Goal: Register for event/course

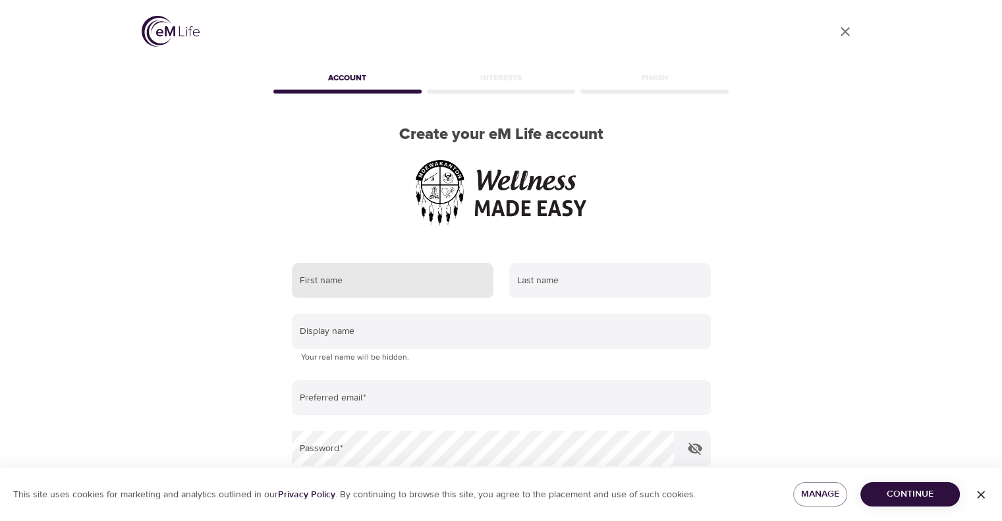
click at [317, 270] on input "text" at bounding box center [393, 281] width 202 height 36
type input "[PERSON_NAME]"
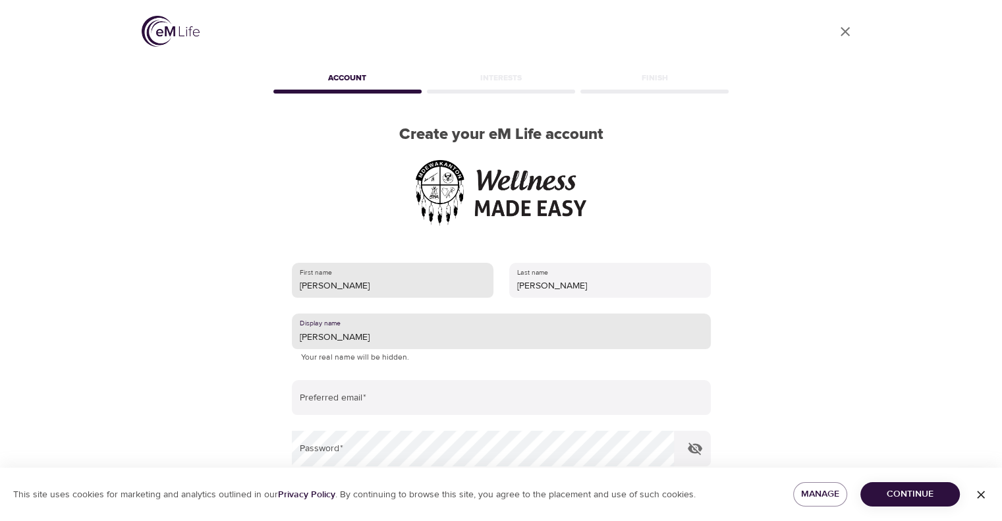
type input "[PERSON_NAME]"
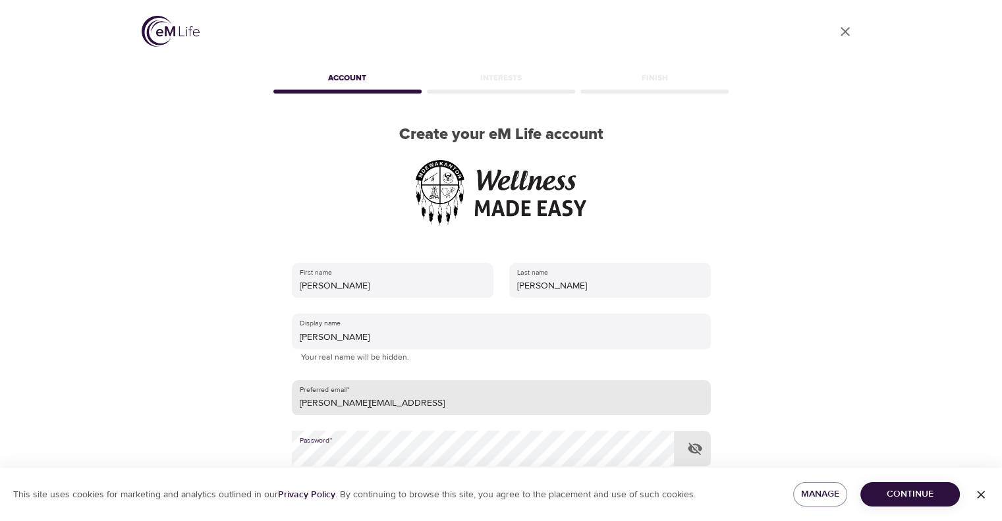
click at [444, 401] on input "[PERSON_NAME][EMAIL_ADDRESS]" at bounding box center [501, 398] width 419 height 36
type input "[PERSON_NAME][EMAIL_ADDRESS][DOMAIN_NAME]"
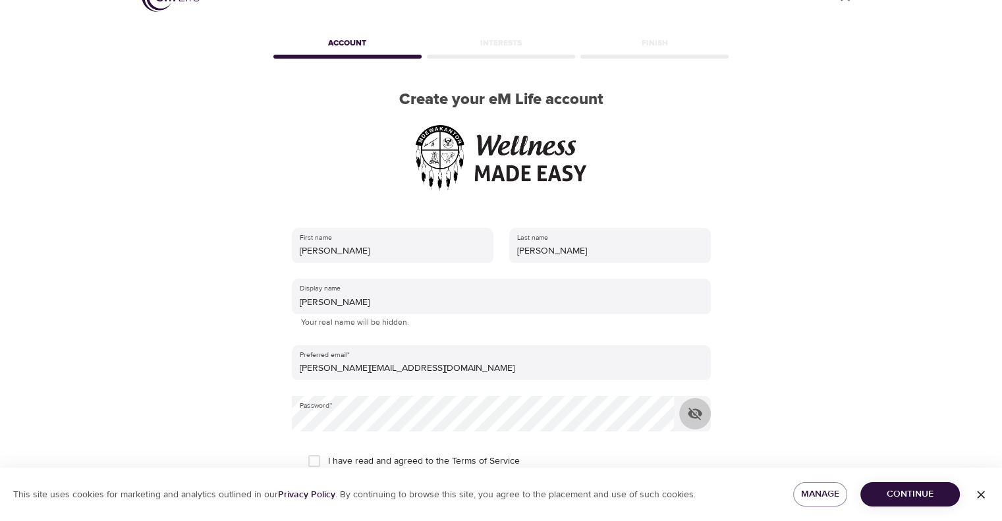
scroll to position [154, 0]
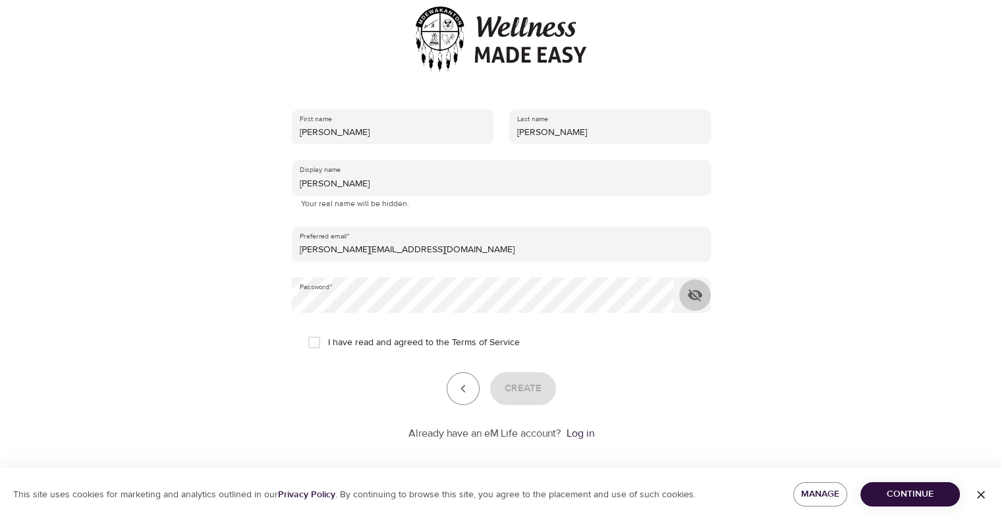
click at [349, 345] on span "I have read and agreed to the Terms of Service" at bounding box center [424, 343] width 192 height 14
click at [328, 345] on input "I have read and agreed to the Terms of Service" at bounding box center [314, 343] width 28 height 28
checkbox input "true"
click at [517, 395] on span "Create" at bounding box center [523, 388] width 37 height 17
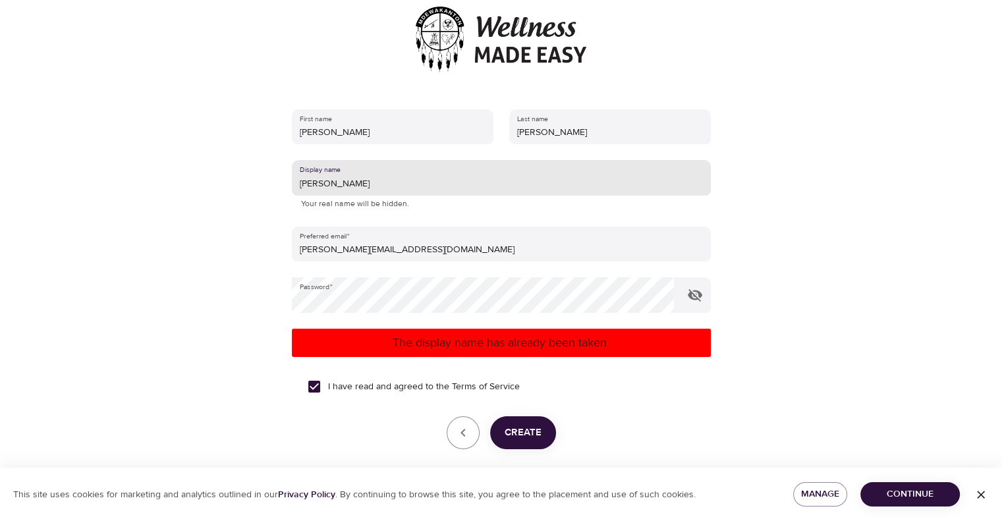
drag, startPoint x: 368, startPoint y: 182, endPoint x: 208, endPoint y: 182, distance: 159.4
click at [208, 182] on div "User Profile Account Interests Finish Create your eM Life account First name [P…" at bounding box center [501, 106] width 751 height 521
type input "RiahSCtoM"
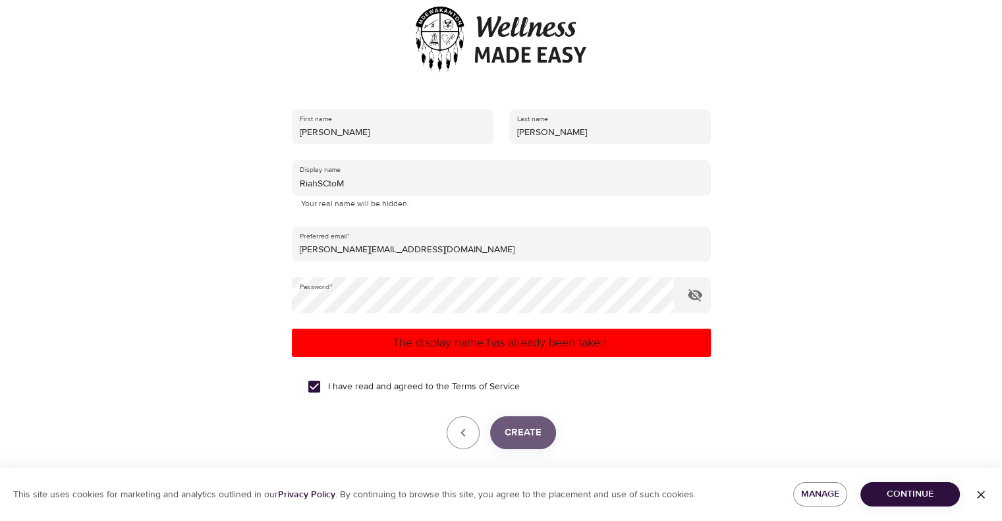
click at [532, 437] on span "Create" at bounding box center [523, 432] width 37 height 17
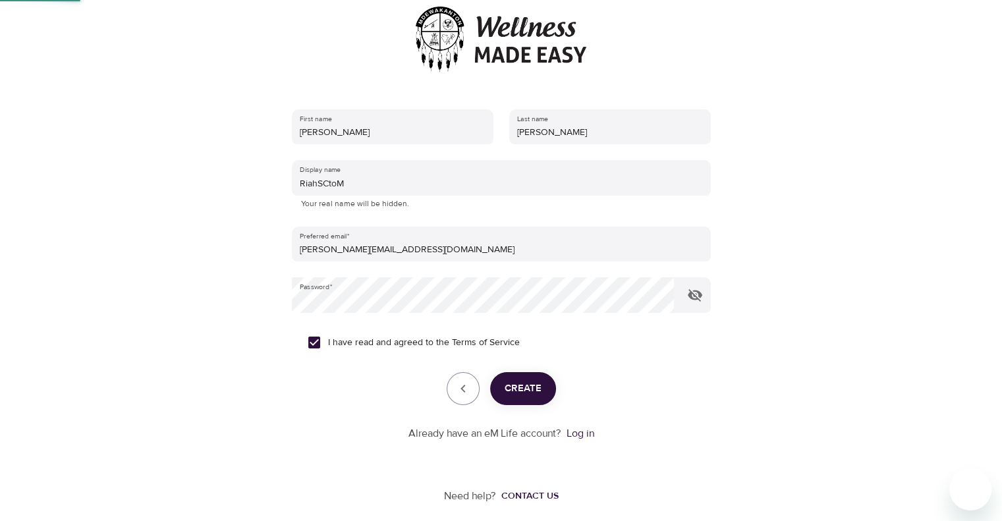
scroll to position [38, 0]
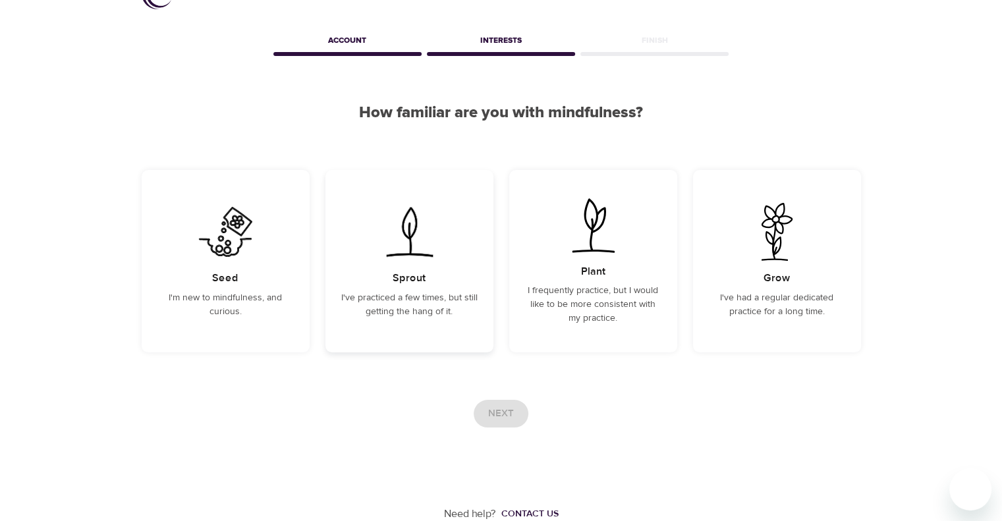
click at [374, 282] on div "Sprout I've practiced a few times, but still getting the hang of it." at bounding box center [409, 261] width 168 height 182
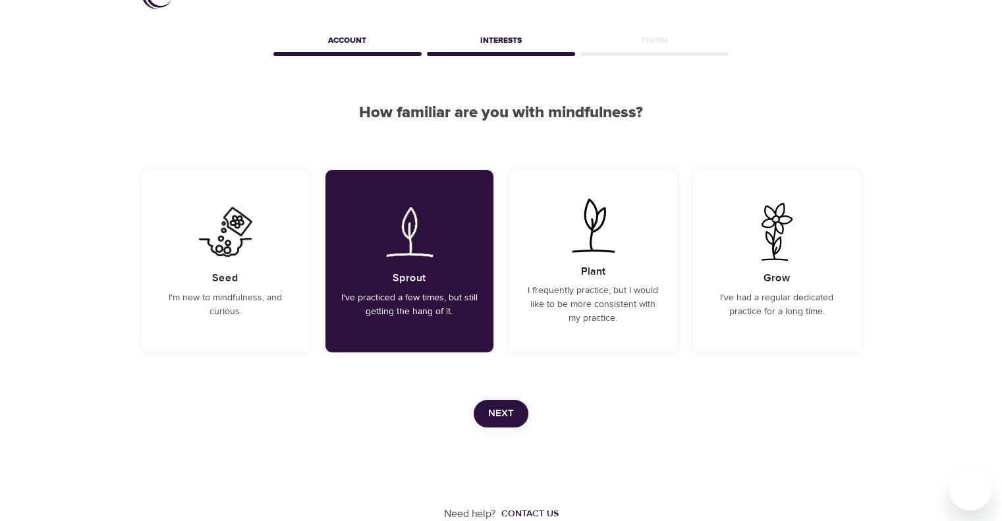
click at [497, 410] on span "Next" at bounding box center [501, 413] width 26 height 17
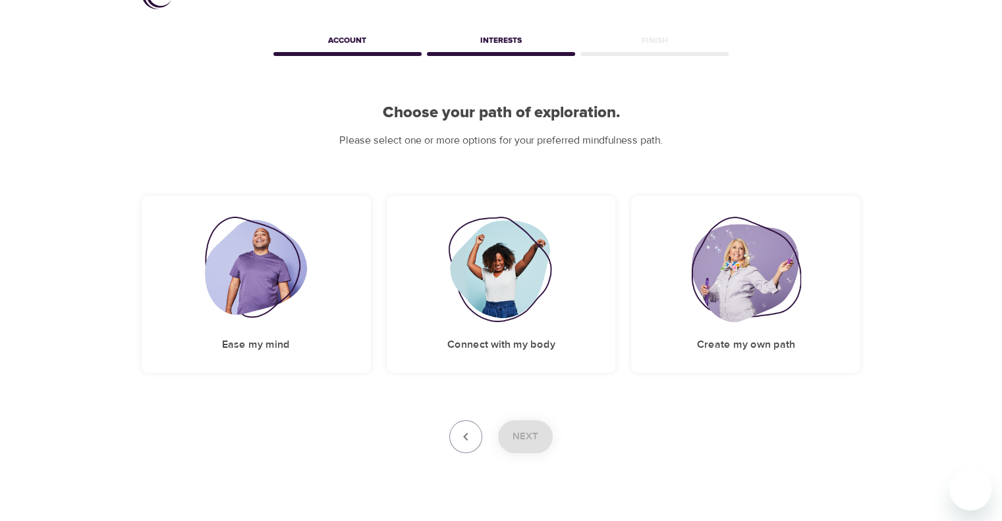
scroll to position [0, 0]
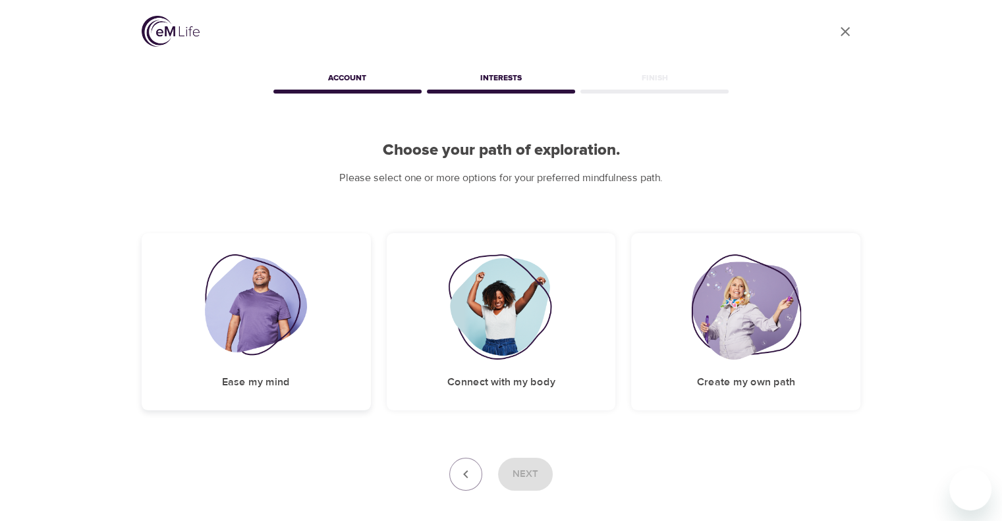
click at [251, 357] on img at bounding box center [256, 306] width 102 height 105
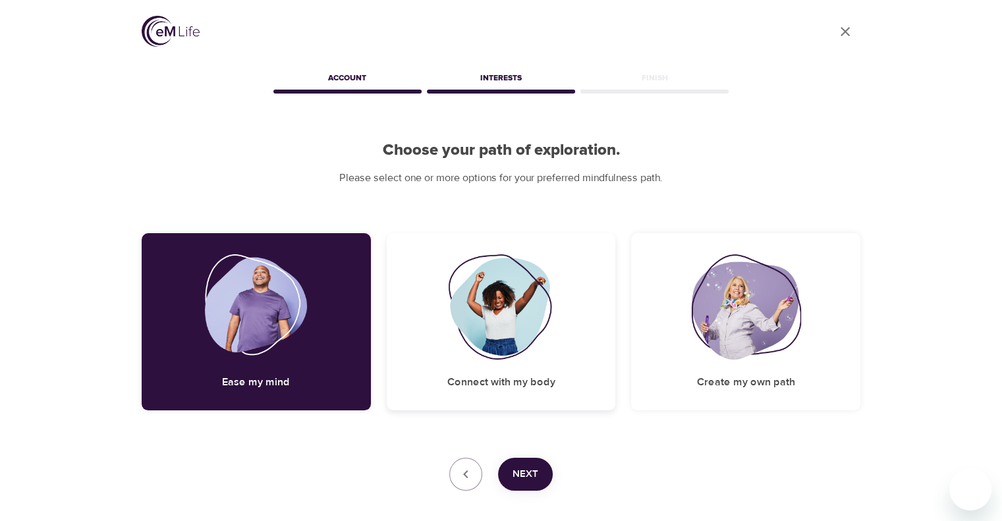
click at [522, 368] on div "Connect with my body" at bounding box center [501, 321] width 229 height 177
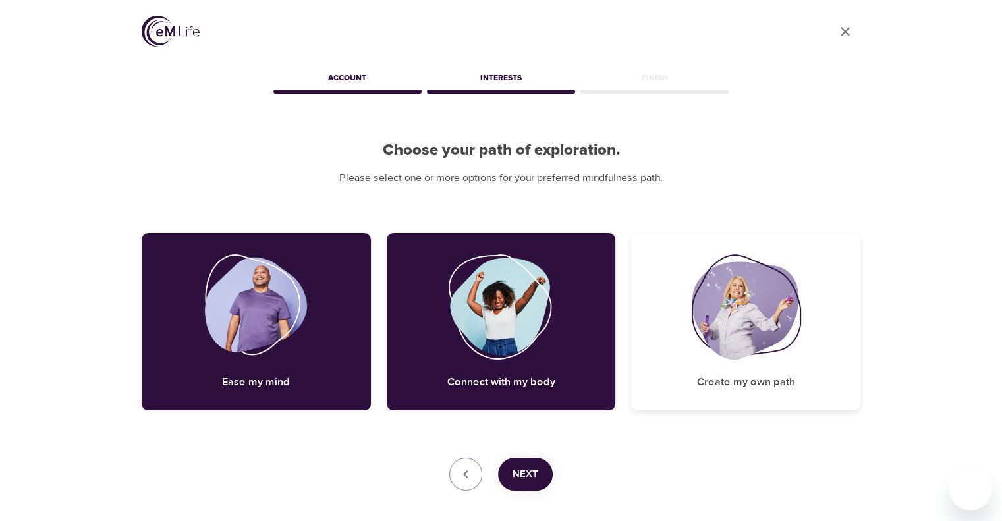
click at [717, 373] on div "Create my own path" at bounding box center [745, 321] width 229 height 177
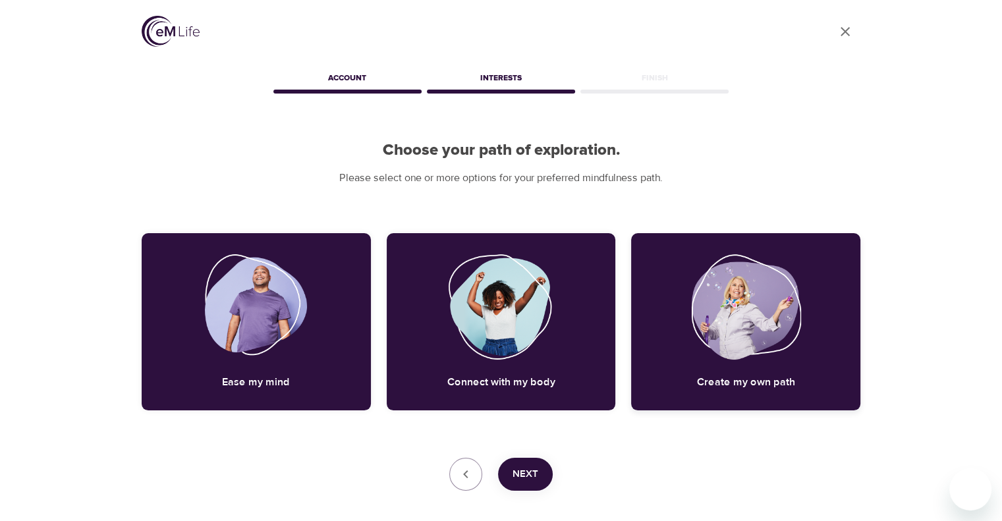
click at [723, 385] on h5 "Create my own path" at bounding box center [746, 383] width 98 height 14
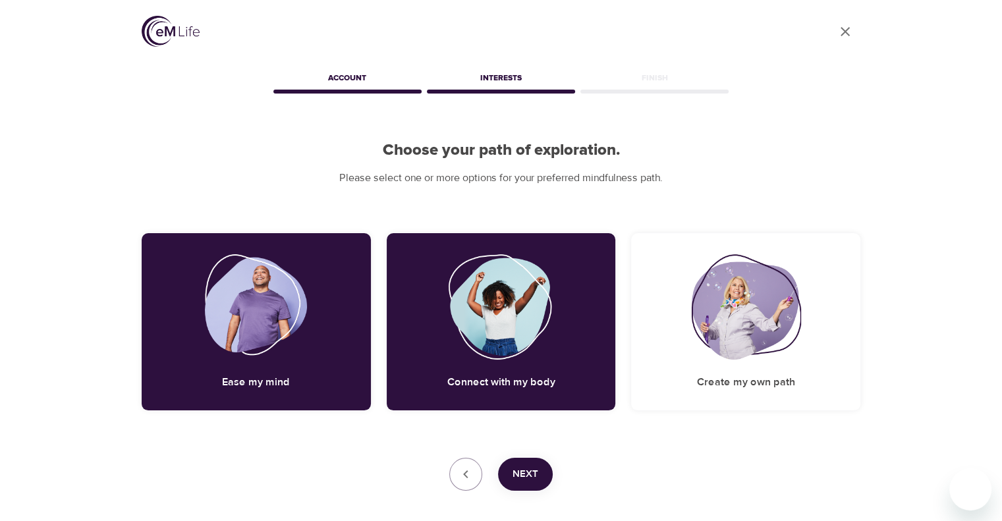
click at [527, 466] on span "Next" at bounding box center [526, 474] width 26 height 17
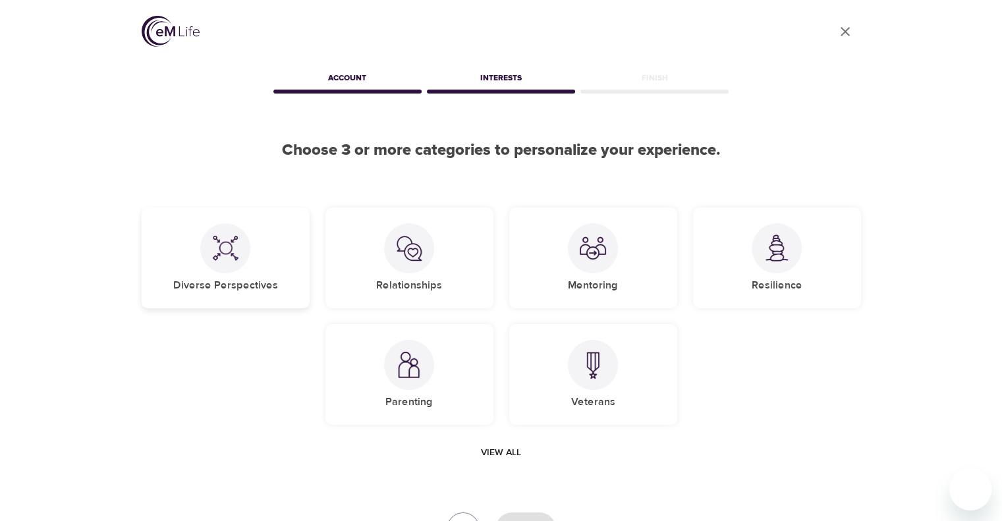
click at [216, 268] on div at bounding box center [225, 248] width 50 height 50
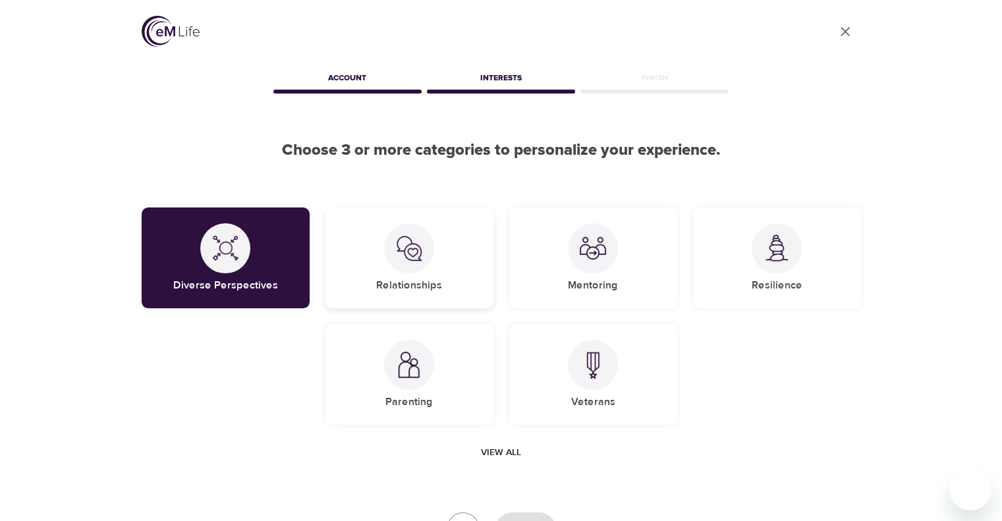
click at [393, 289] on h5 "Relationships" at bounding box center [409, 286] width 66 height 14
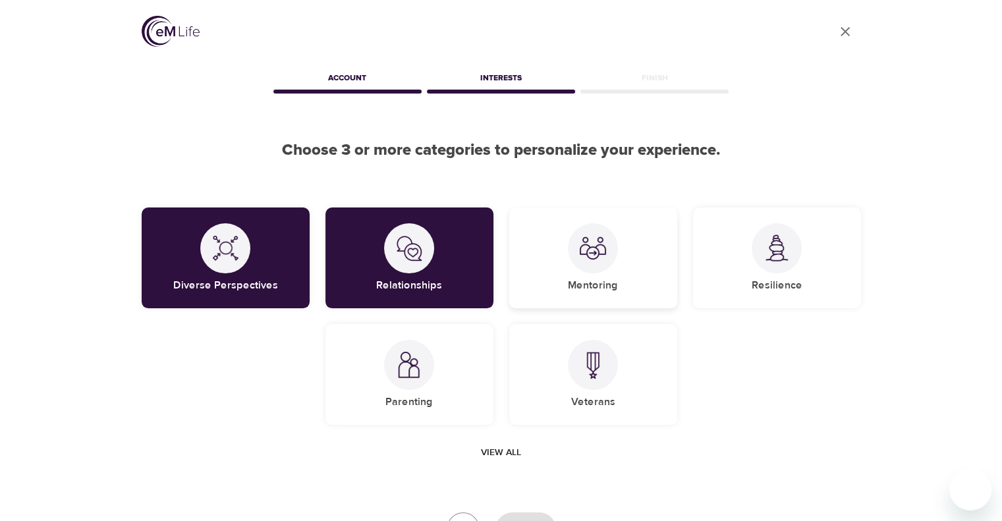
click at [600, 289] on h5 "Mentoring" at bounding box center [593, 286] width 50 height 14
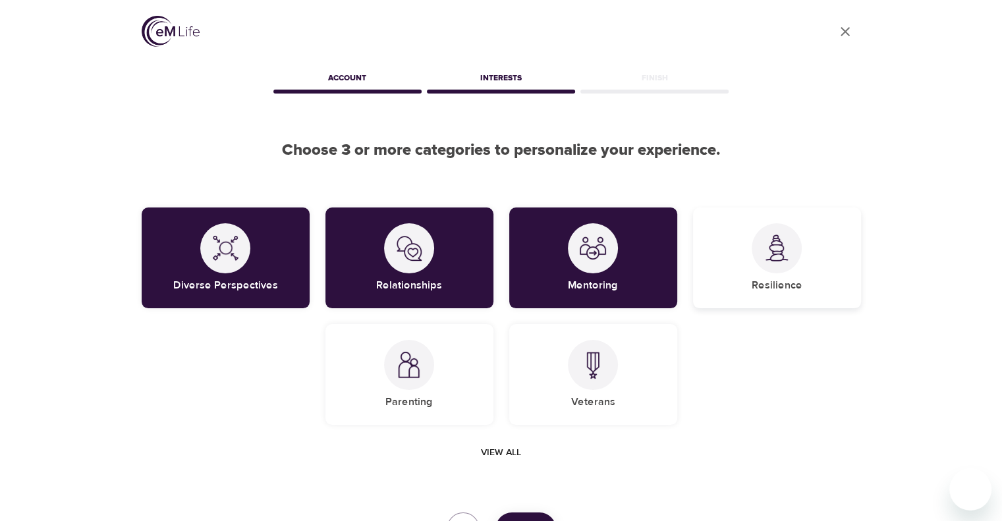
click at [736, 294] on div "Resilience" at bounding box center [777, 258] width 168 height 101
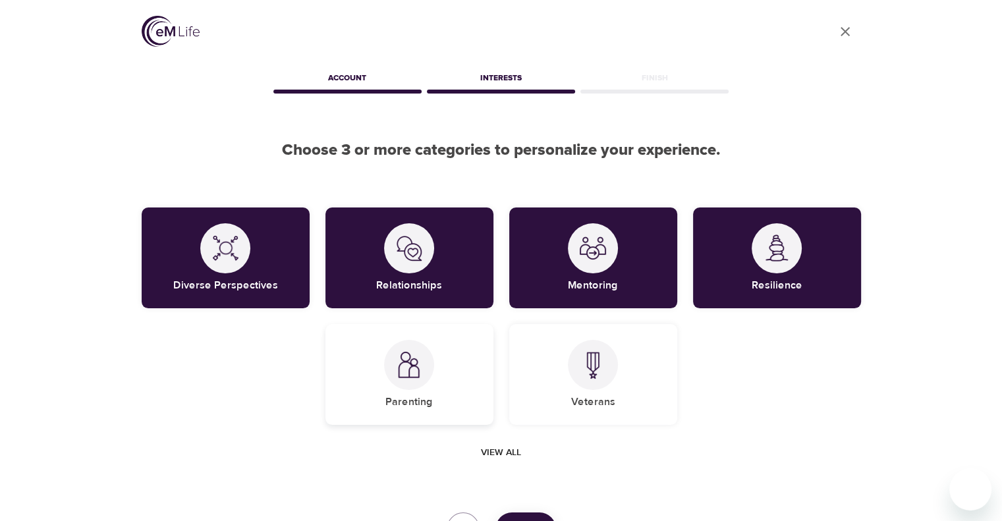
click at [372, 371] on div "Parenting" at bounding box center [409, 374] width 168 height 101
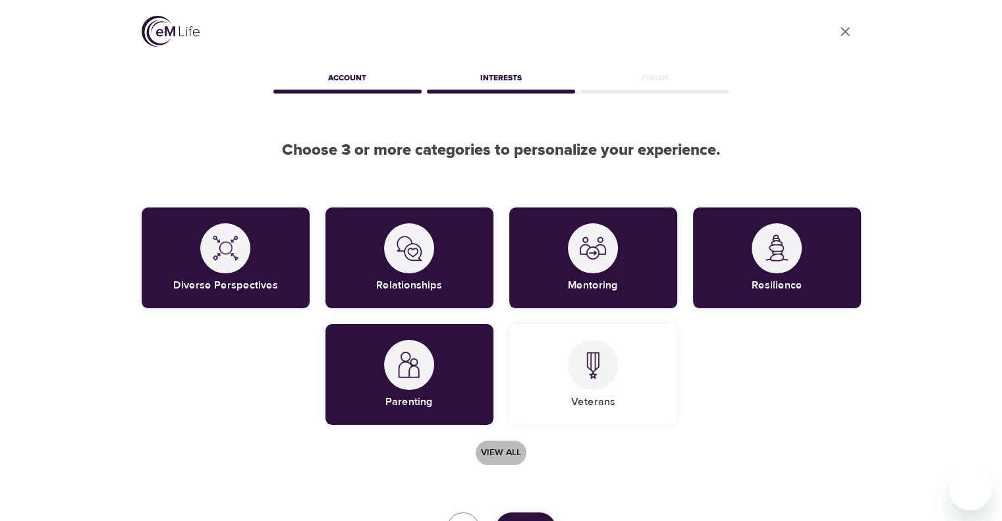
click at [508, 453] on span "View all" at bounding box center [501, 453] width 40 height 16
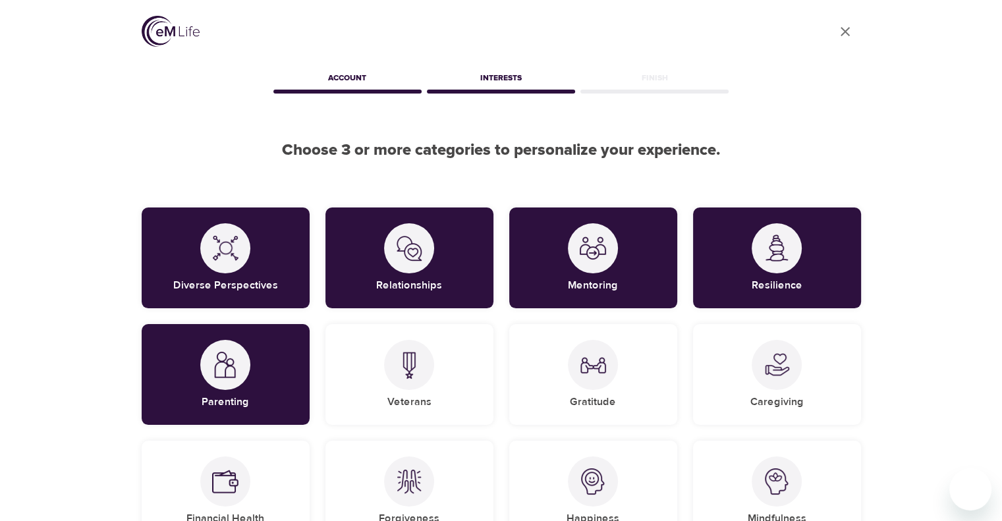
scroll to position [154, 0]
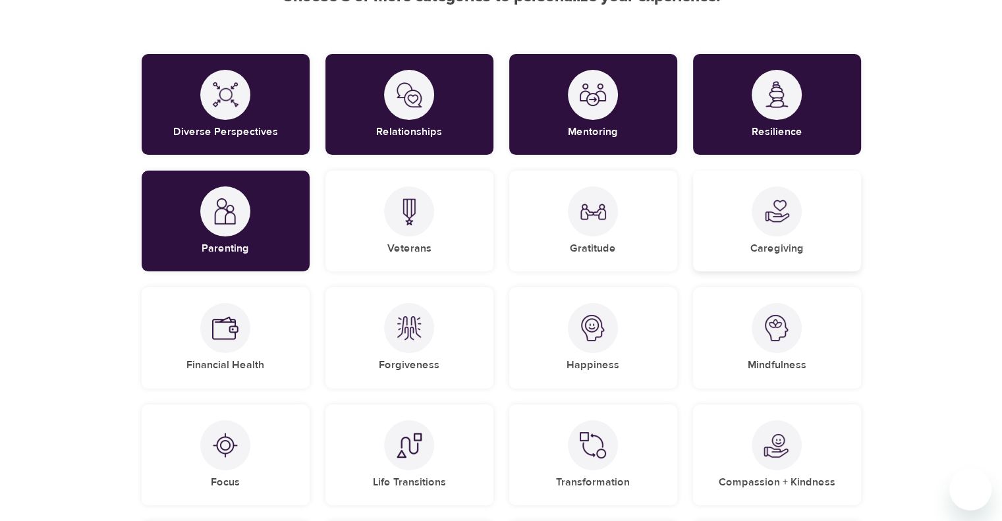
click at [788, 210] on img at bounding box center [777, 211] width 26 height 26
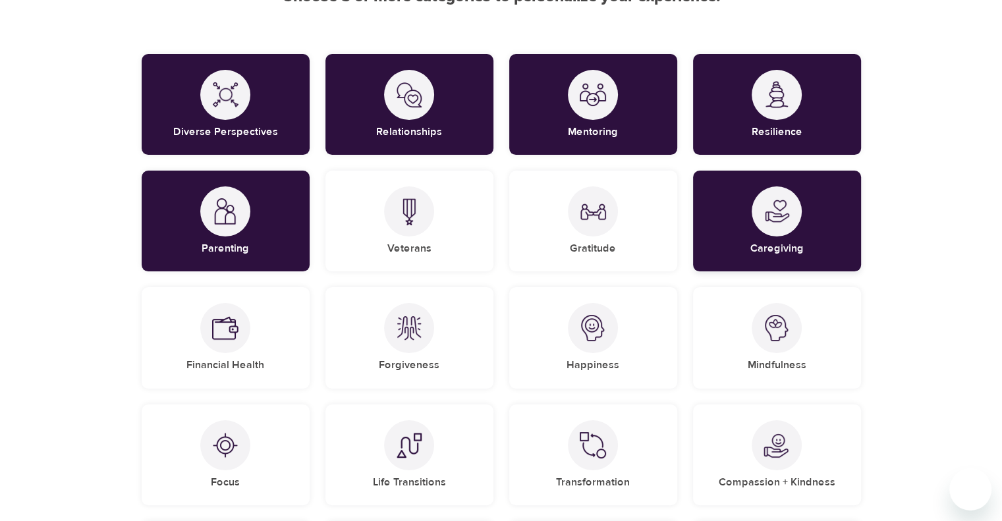
click at [827, 237] on div "Caregiving" at bounding box center [777, 221] width 168 height 101
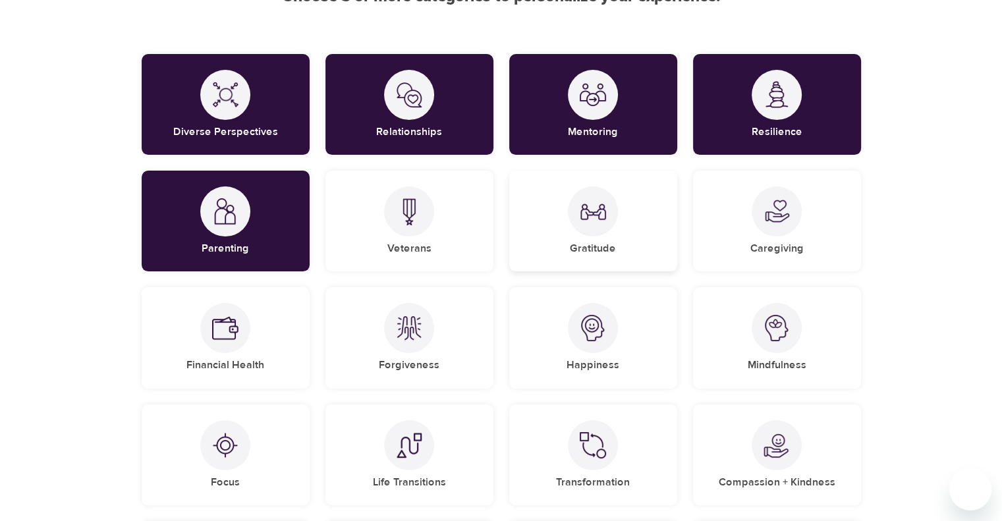
click at [617, 242] on div "Gratitude" at bounding box center [593, 221] width 168 height 101
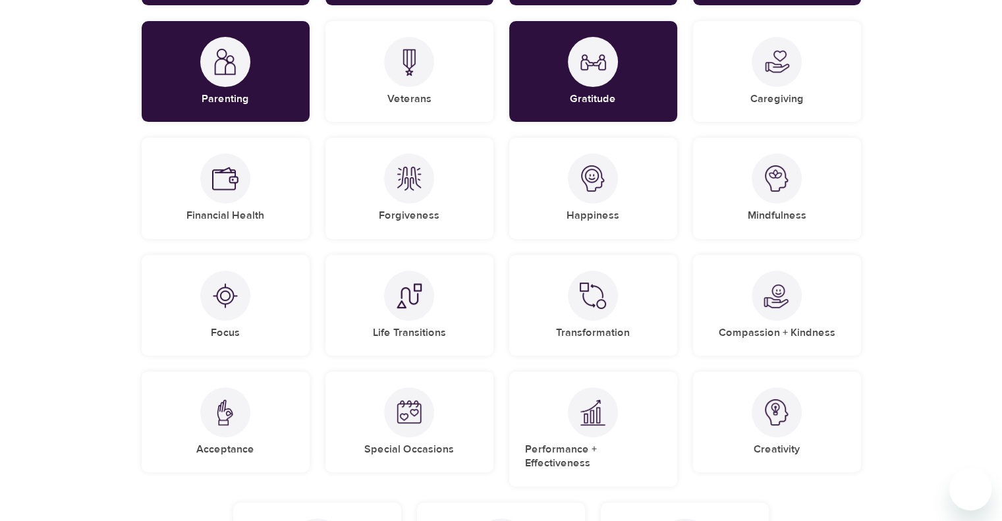
scroll to position [307, 0]
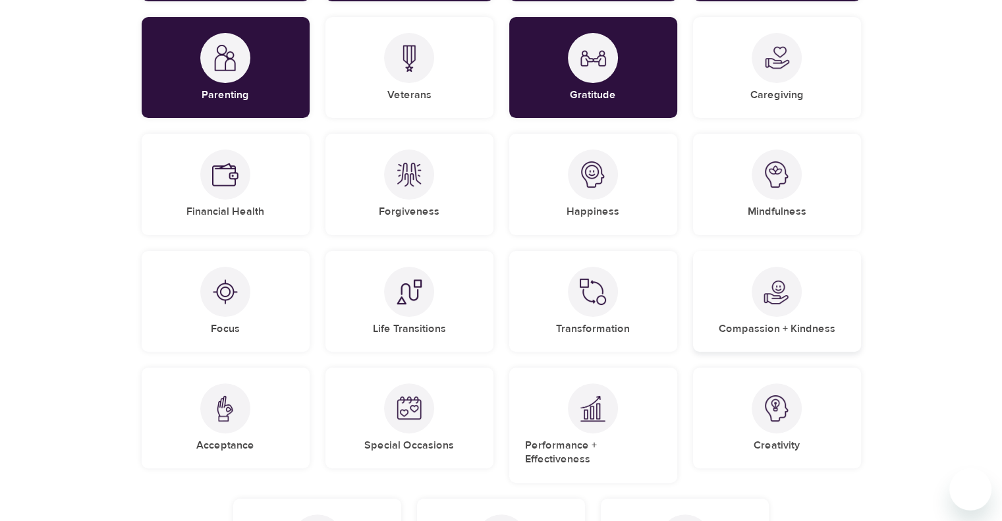
click at [775, 302] on img at bounding box center [777, 292] width 26 height 26
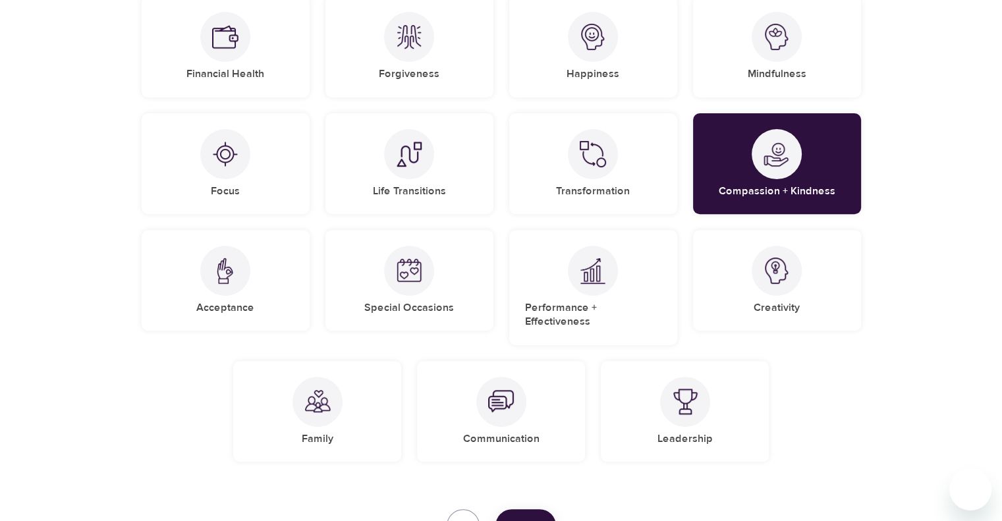
scroll to position [461, 0]
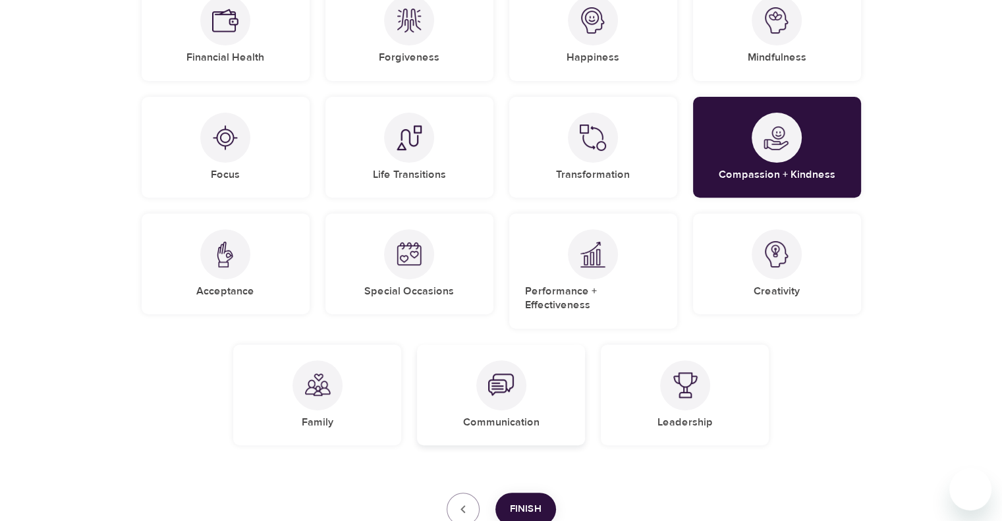
click at [522, 381] on div at bounding box center [501, 385] width 50 height 50
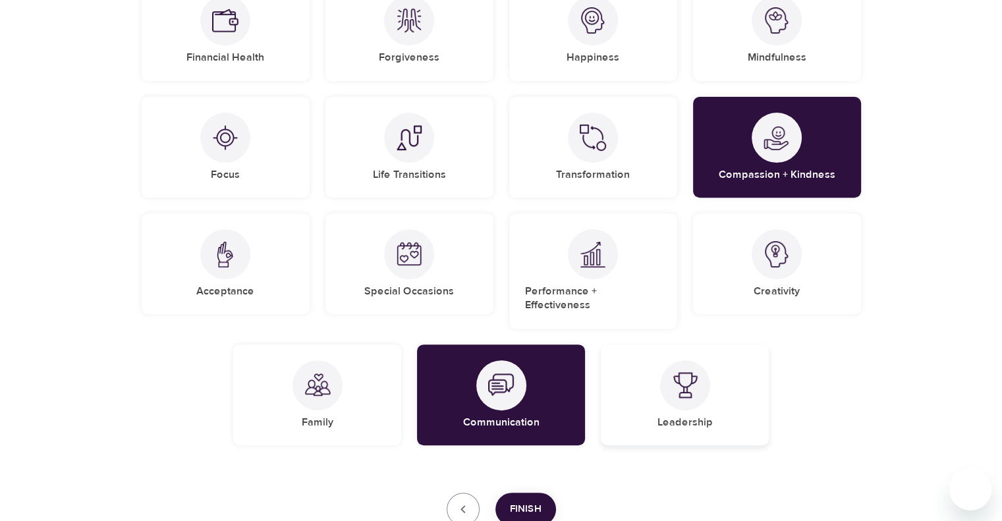
click at [682, 394] on div at bounding box center [685, 385] width 50 height 50
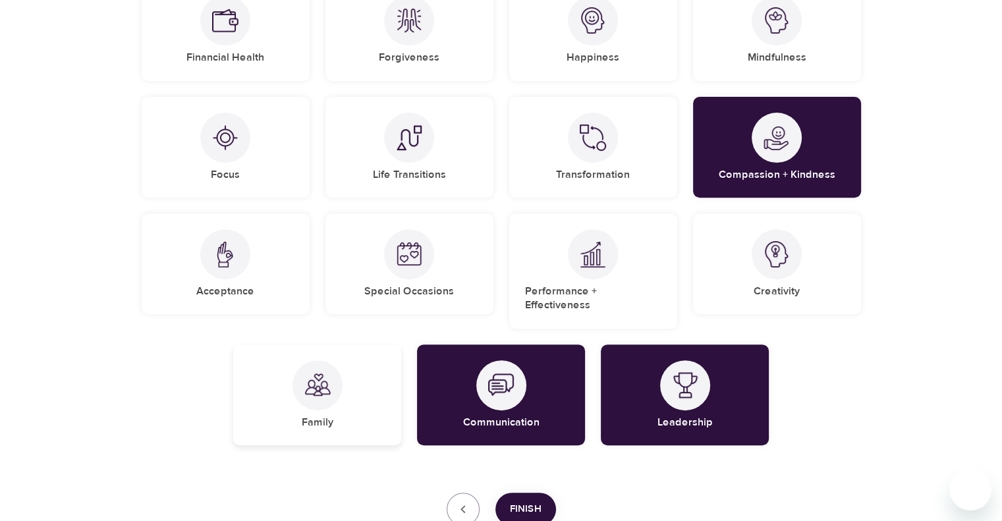
click at [277, 376] on div "Family" at bounding box center [317, 395] width 168 height 101
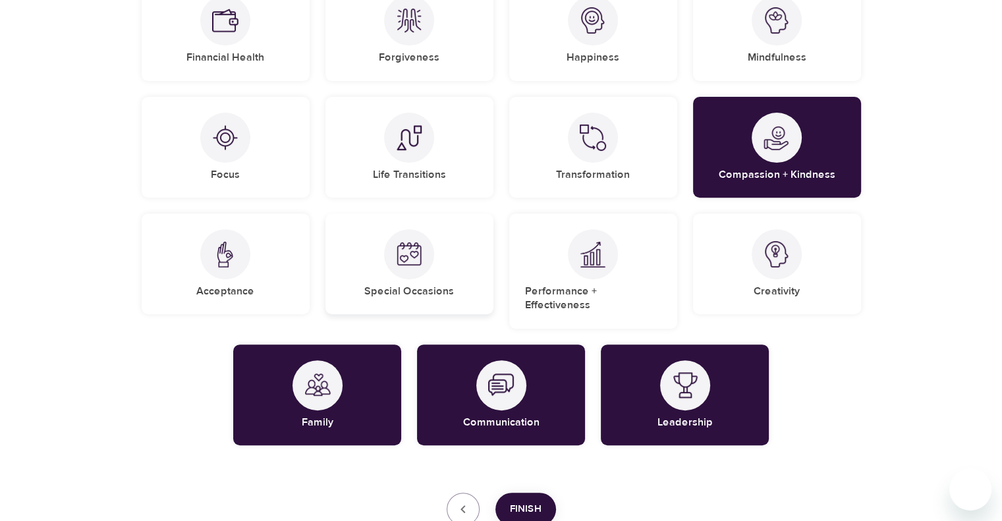
click at [393, 283] on div "Special Occasions" at bounding box center [409, 263] width 168 height 101
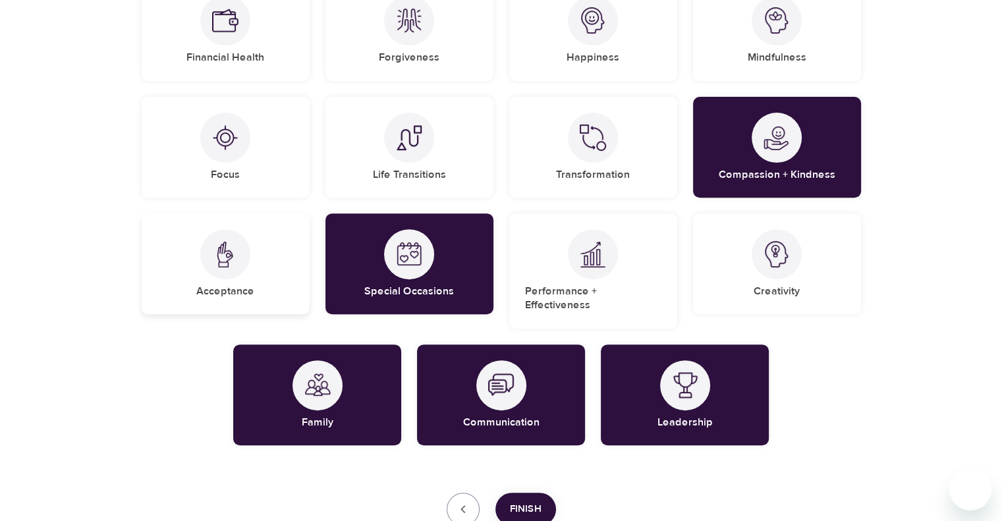
click at [228, 278] on div at bounding box center [225, 254] width 50 height 50
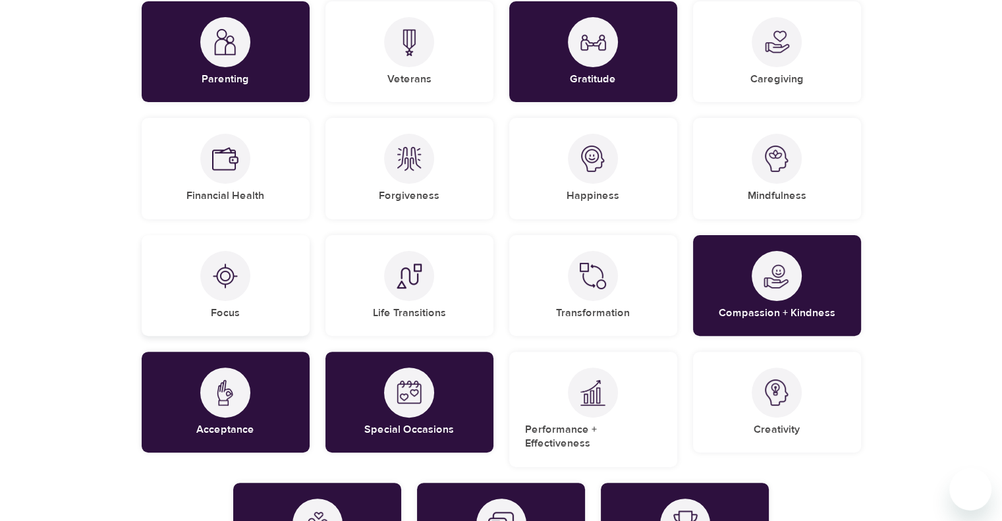
scroll to position [307, 0]
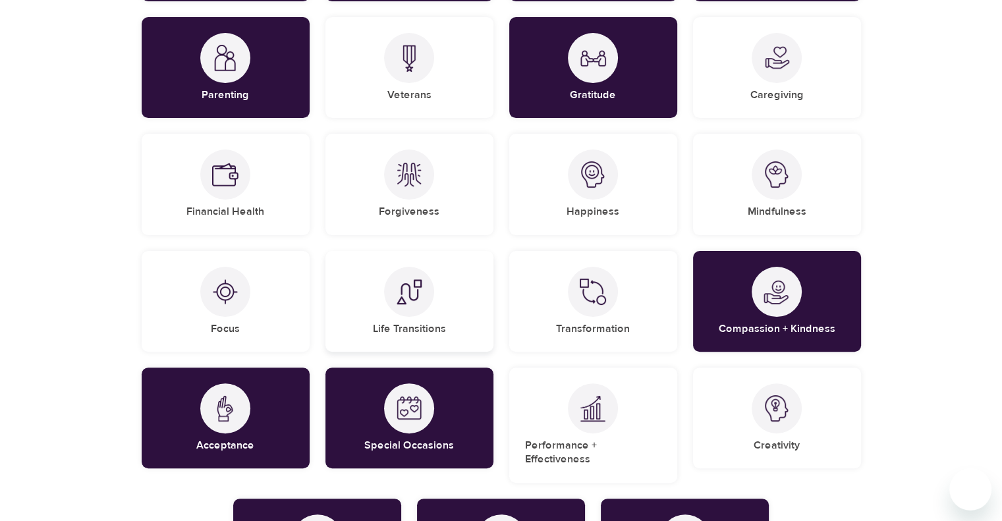
click at [428, 338] on div "Life Transitions" at bounding box center [409, 301] width 168 height 101
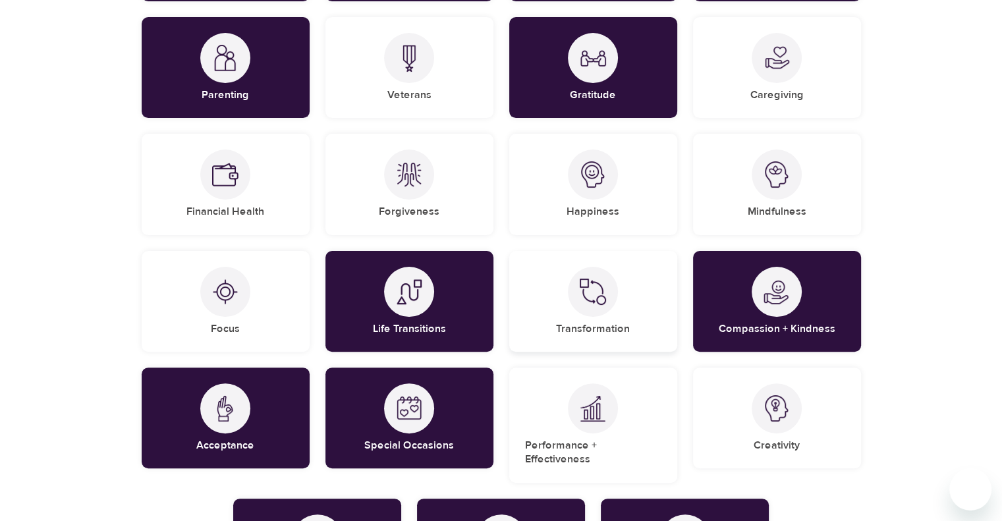
click at [551, 331] on div "Transformation" at bounding box center [593, 301] width 168 height 101
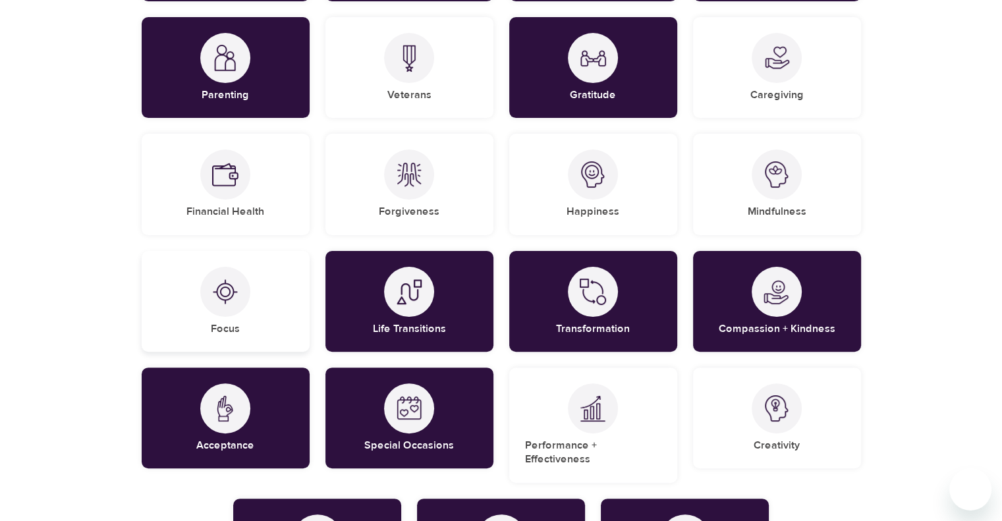
click at [217, 318] on div "Focus" at bounding box center [226, 301] width 168 height 101
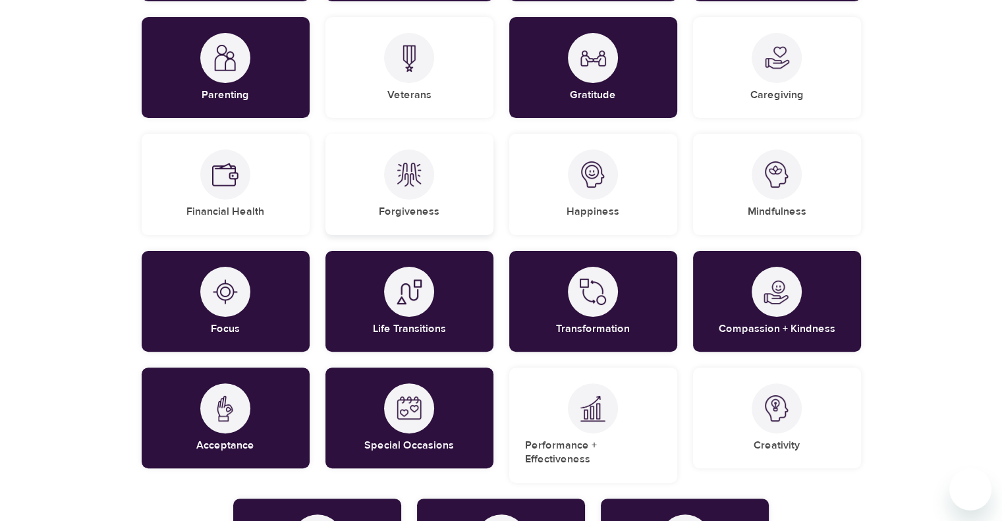
click at [404, 203] on div "Forgiveness" at bounding box center [409, 184] width 168 height 101
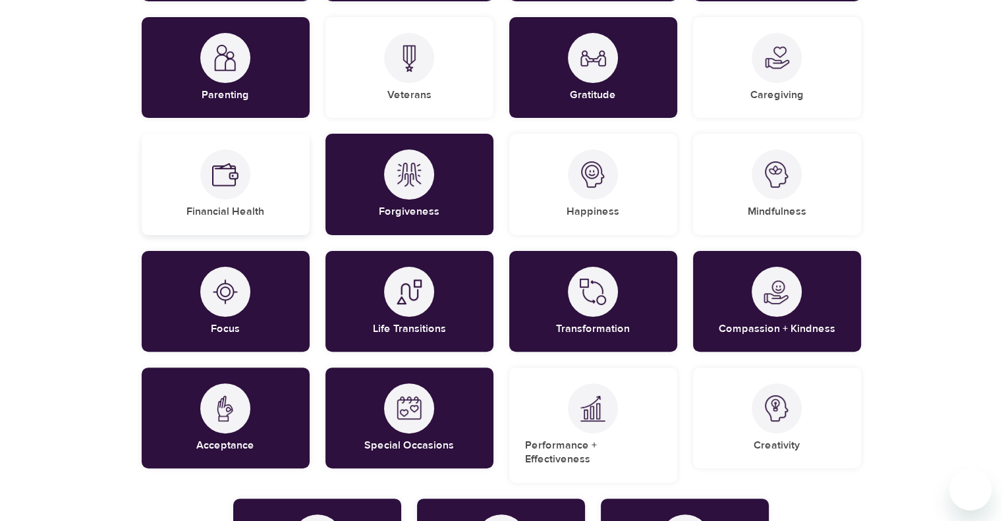
click at [194, 218] on h5 "Financial Health" at bounding box center [225, 212] width 78 height 14
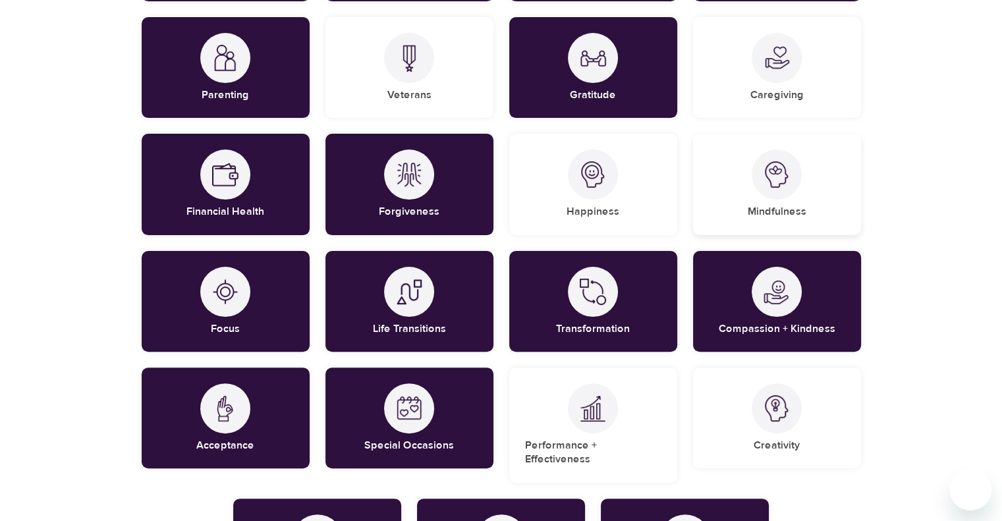
click at [751, 202] on div "Mindfulness" at bounding box center [777, 184] width 168 height 101
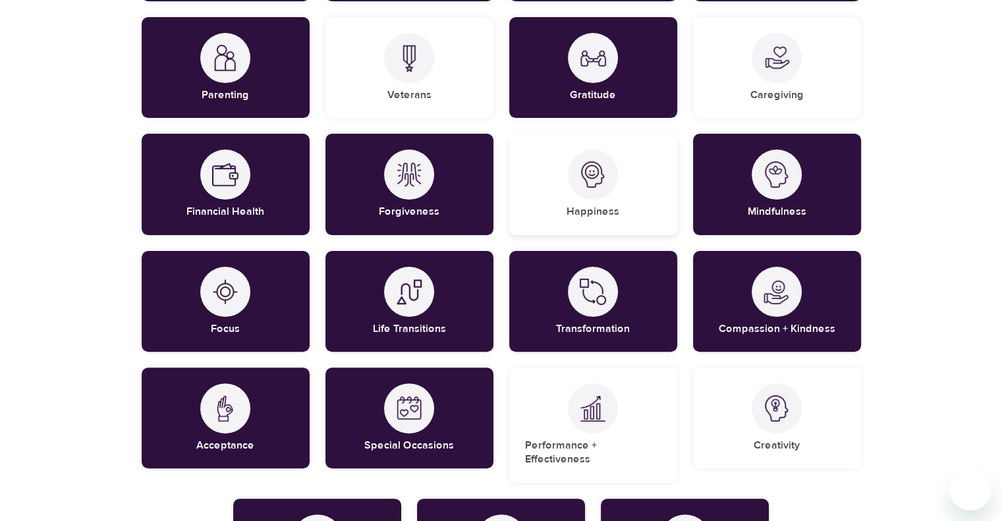
click at [593, 201] on div "Happiness" at bounding box center [593, 184] width 168 height 101
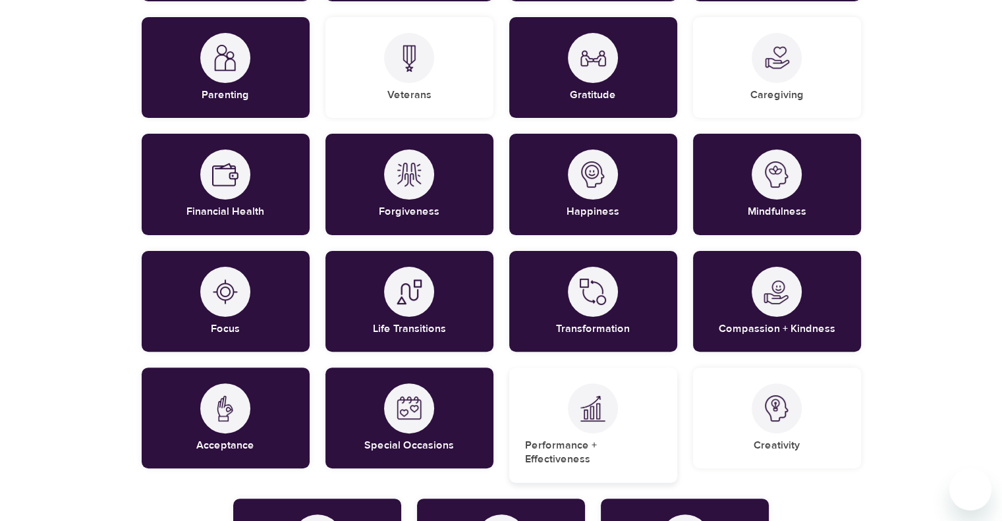
click at [629, 406] on div "Performance + Effectiveness" at bounding box center [593, 425] width 168 height 115
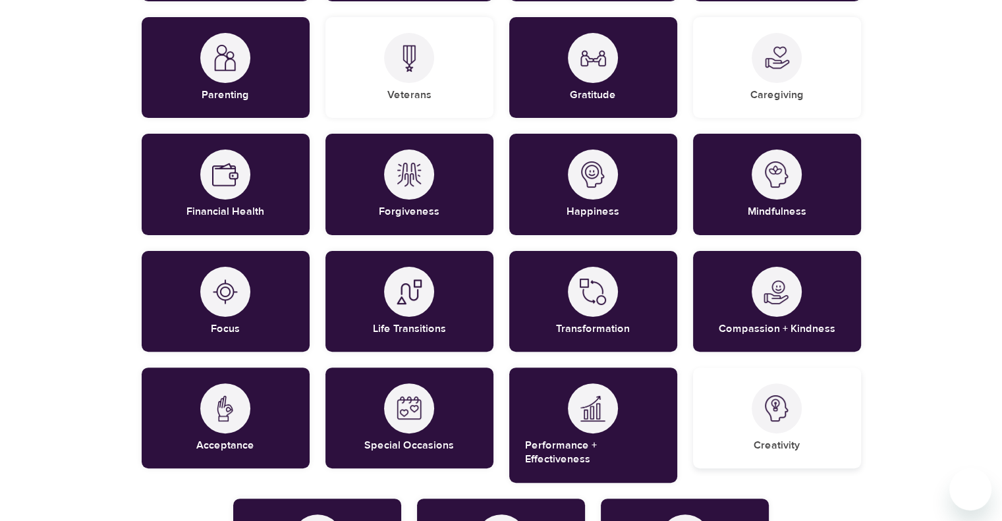
click at [778, 443] on h5 "Creativity" at bounding box center [777, 446] width 46 height 14
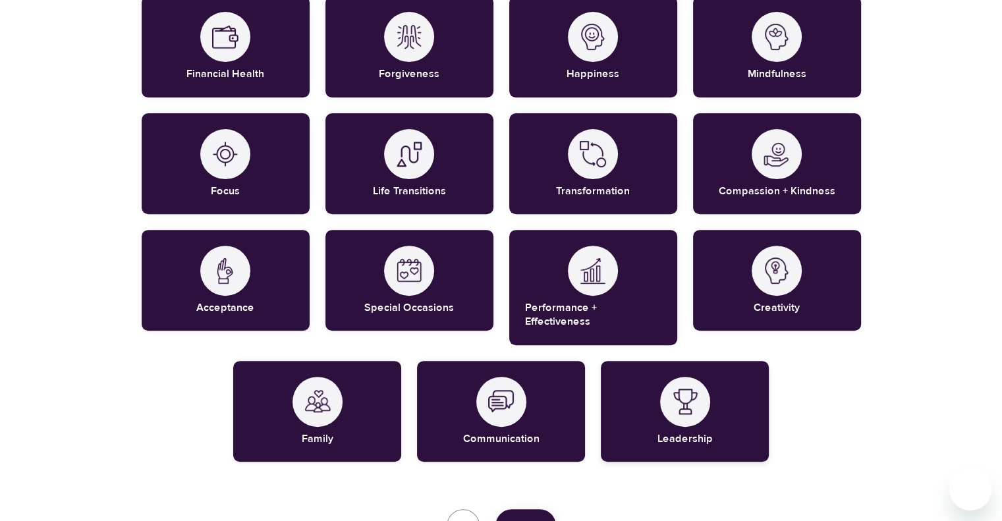
scroll to position [461, 0]
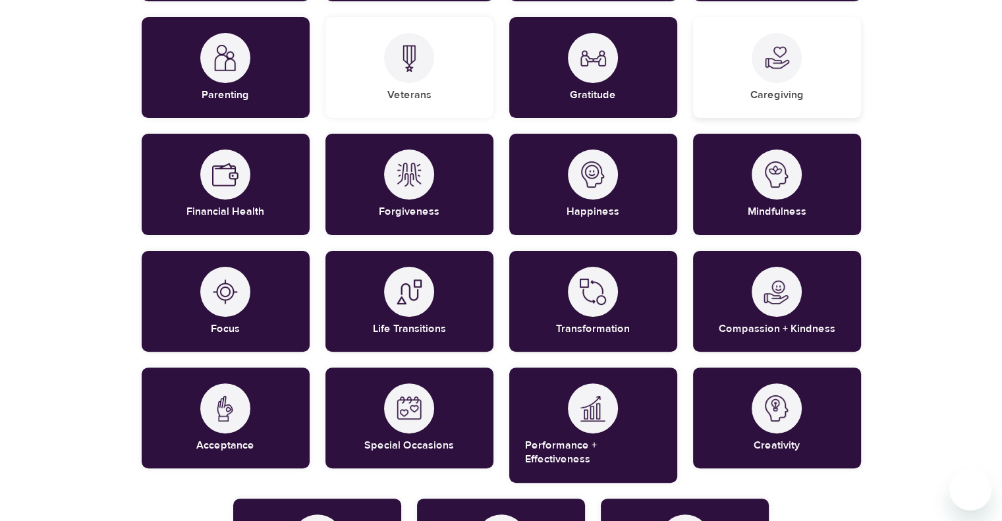
click at [812, 79] on div "Caregiving" at bounding box center [777, 67] width 168 height 101
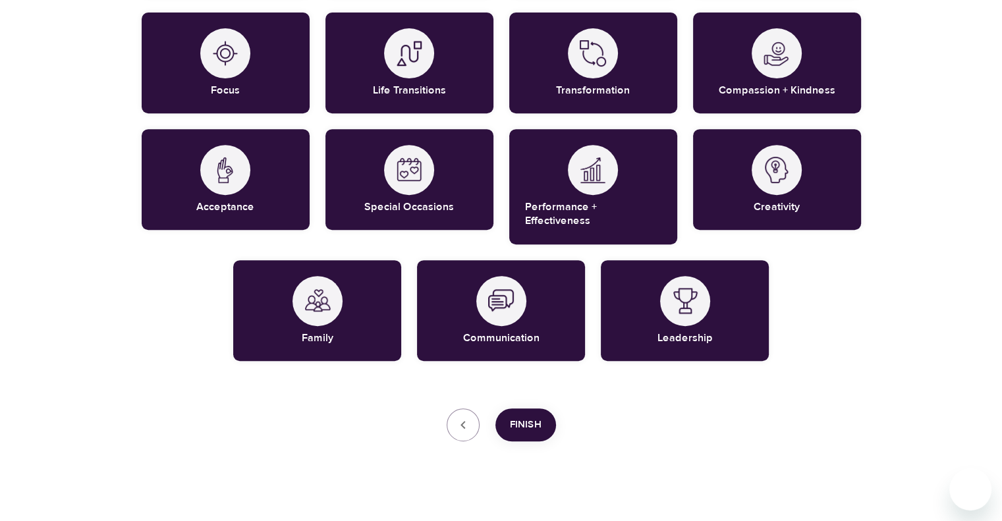
click at [526, 416] on span "Finish" at bounding box center [526, 424] width 32 height 17
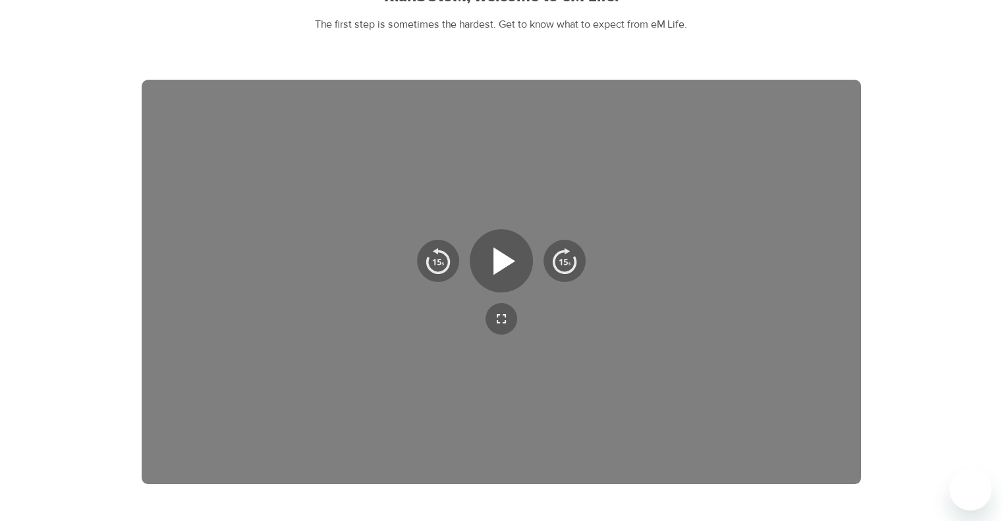
scroll to position [0, 0]
